Goal: Complete application form

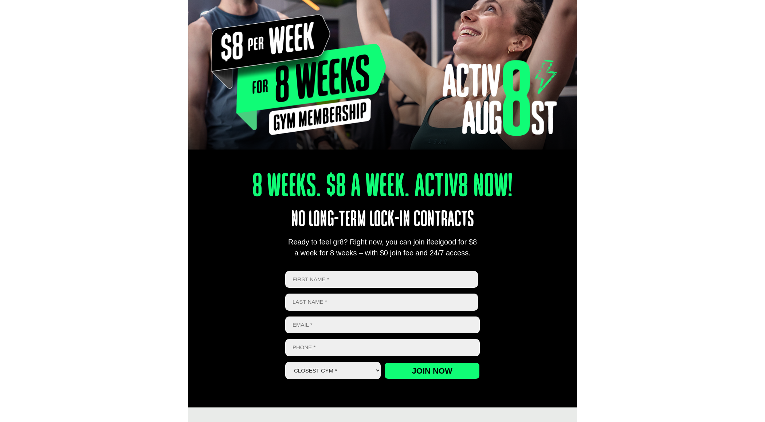
type input "[PERSON_NAME]"
type input "[EMAIL_ADDRESS][DOMAIN_NAME]"
type input "0415480910"
click at [350, 369] on select "Closest Gym * Alexandra Hills Calamvale Coopers Plains Middle Park Oxley Park R…" at bounding box center [332, 370] width 95 height 17
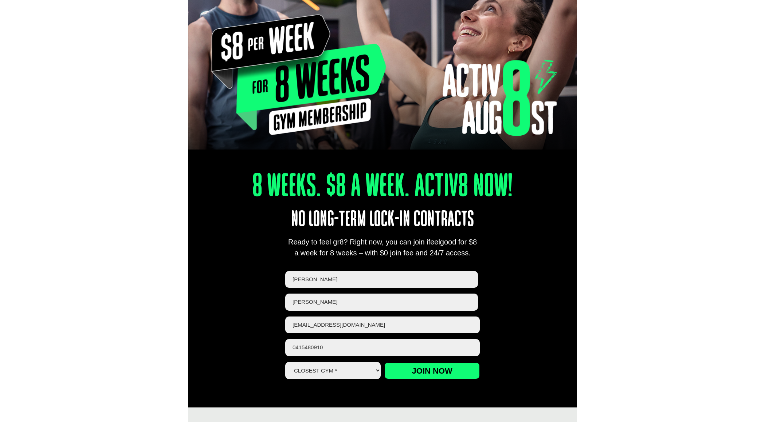
select select "Coopers Plains"
click at [285, 363] on select "Closest Gym * Alexandra Hills Calamvale Coopers Plains Middle Park Oxley Park R…" at bounding box center [332, 370] width 95 height 17
click at [421, 371] on input "Join now" at bounding box center [431, 371] width 95 height 17
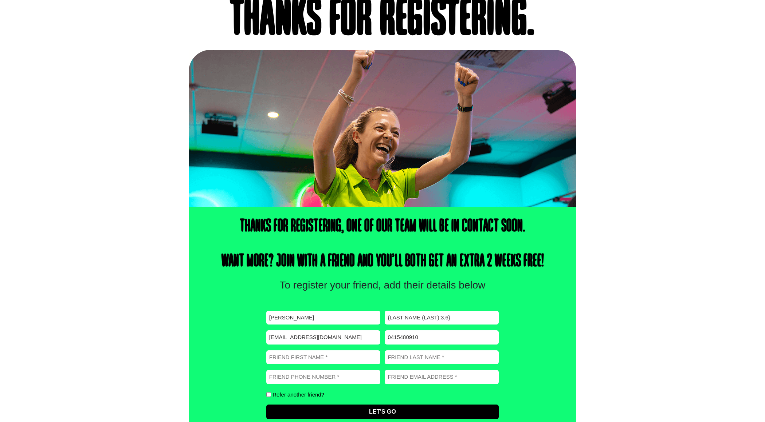
scroll to position [67, 0]
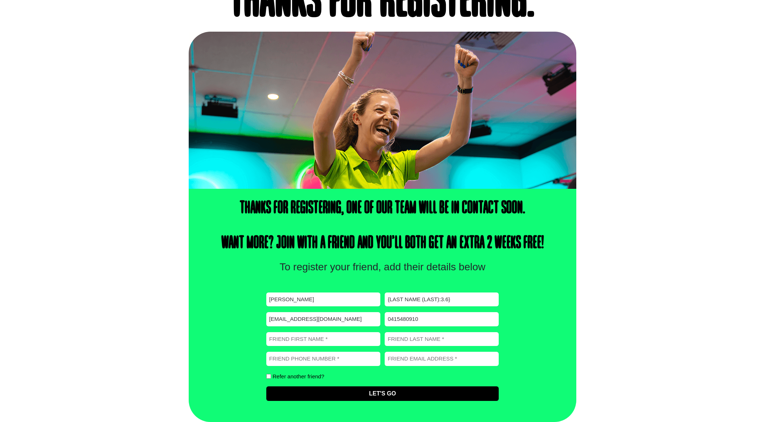
click at [328, 339] on input "Friend First Name (Required)" at bounding box center [323, 339] width 114 height 14
click at [324, 336] on input "Friend First Name (Required)" at bounding box center [323, 339] width 114 height 14
type input "[PERSON_NAME]"
type input "0415480910"
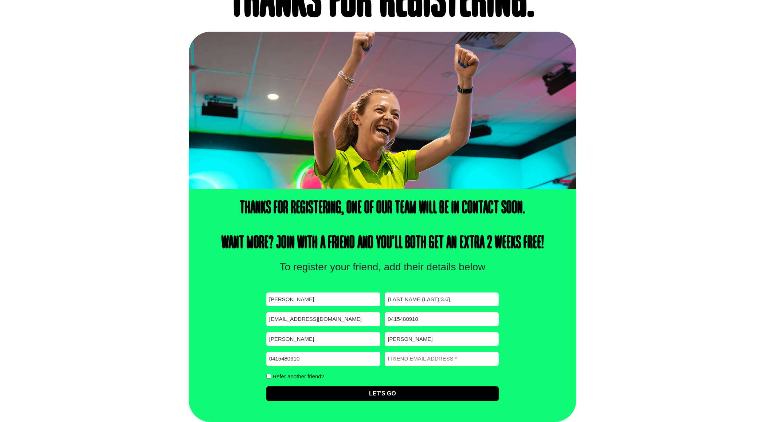
type input "[EMAIL_ADDRESS][DOMAIN_NAME]"
click at [326, 377] on div "First name (Required) [PERSON_NAME] Last name (Required) {Last Name (Last):3.6}…" at bounding box center [382, 347] width 232 height 109
click at [324, 355] on input "0415480910" at bounding box center [323, 359] width 114 height 14
type input "[PERSON_NAME]"
click at [408, 352] on input "Friend Email address (Required)" at bounding box center [441, 359] width 114 height 14
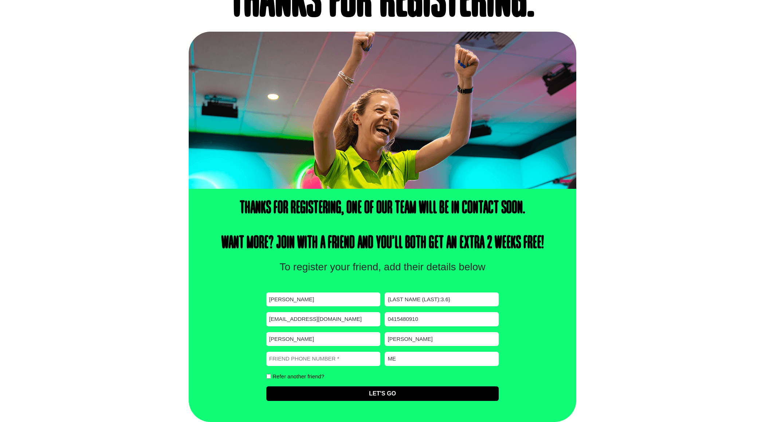
type input "m"
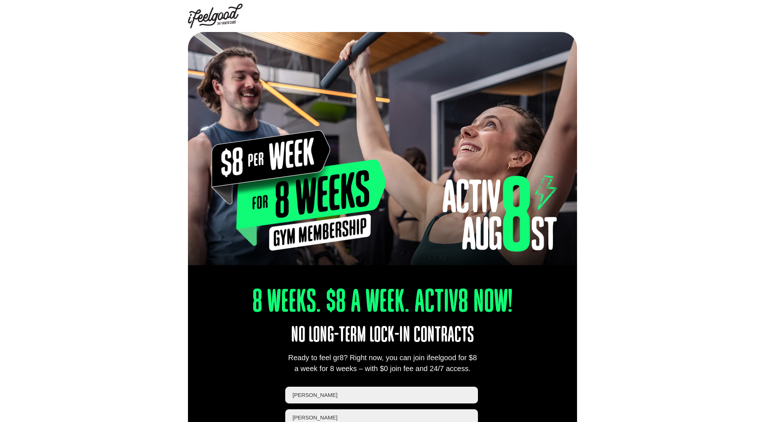
select select "[GEOGRAPHIC_DATA]"
